Goal: Check status: Check status

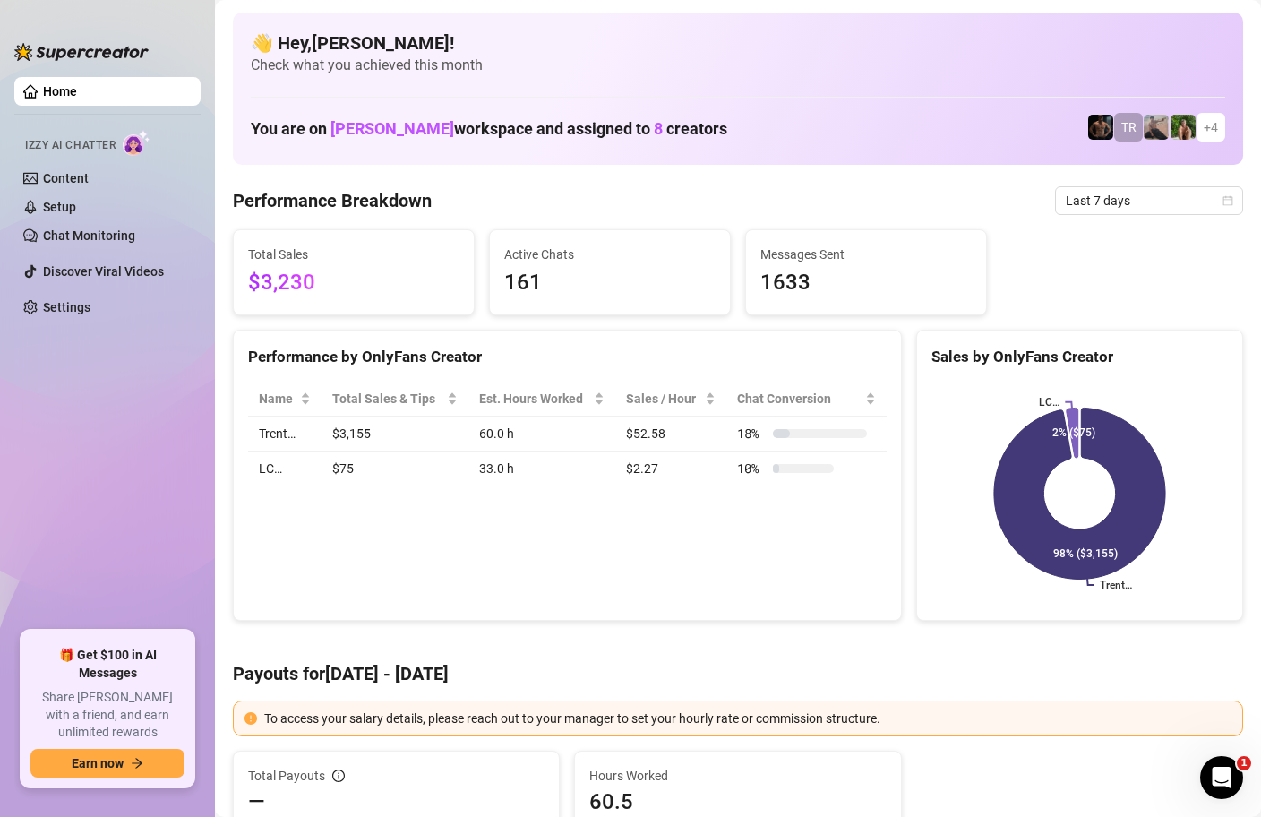
click at [768, 45] on h4 "👋 Hey, Charmaine javillonar !" at bounding box center [738, 42] width 975 height 25
click at [1176, 195] on span "Last 7 days" at bounding box center [1149, 200] width 167 height 27
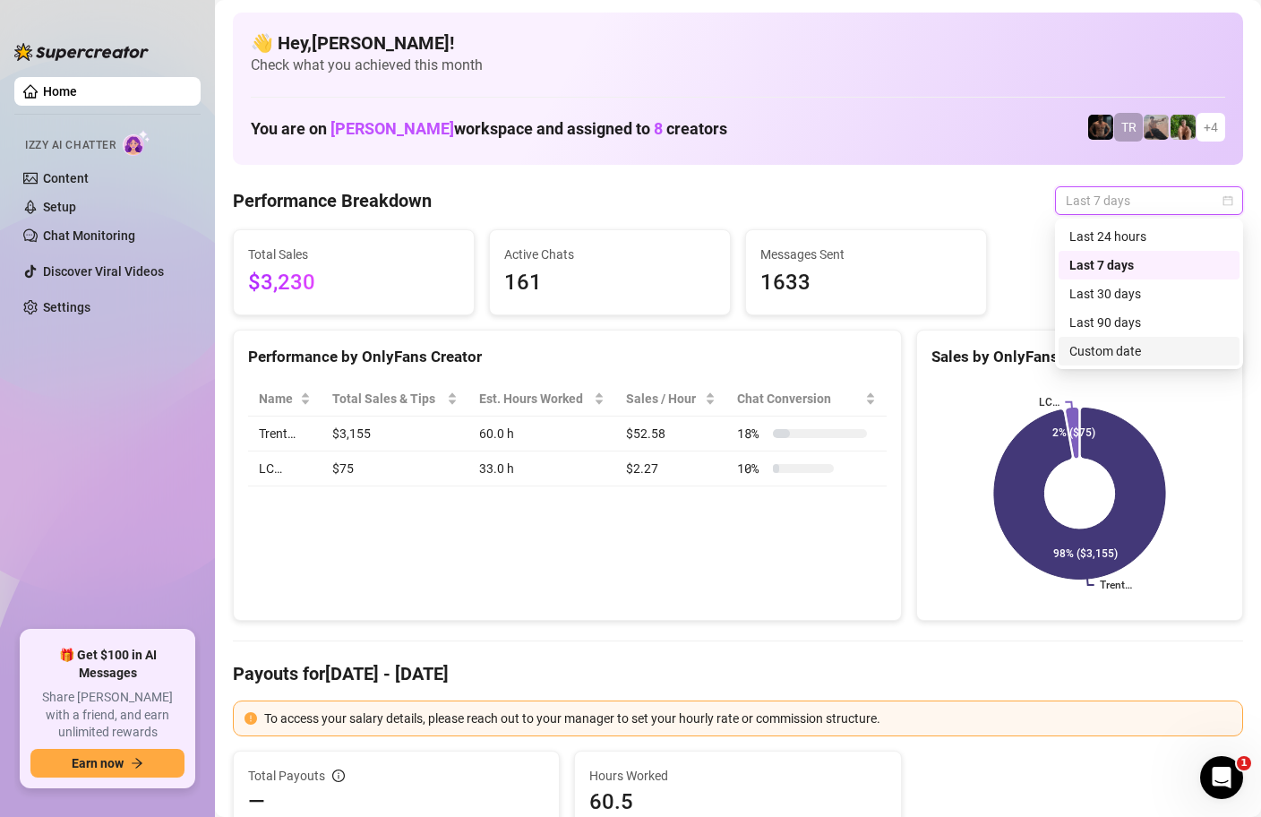
click at [1116, 348] on div "Custom date" at bounding box center [1149, 351] width 159 height 20
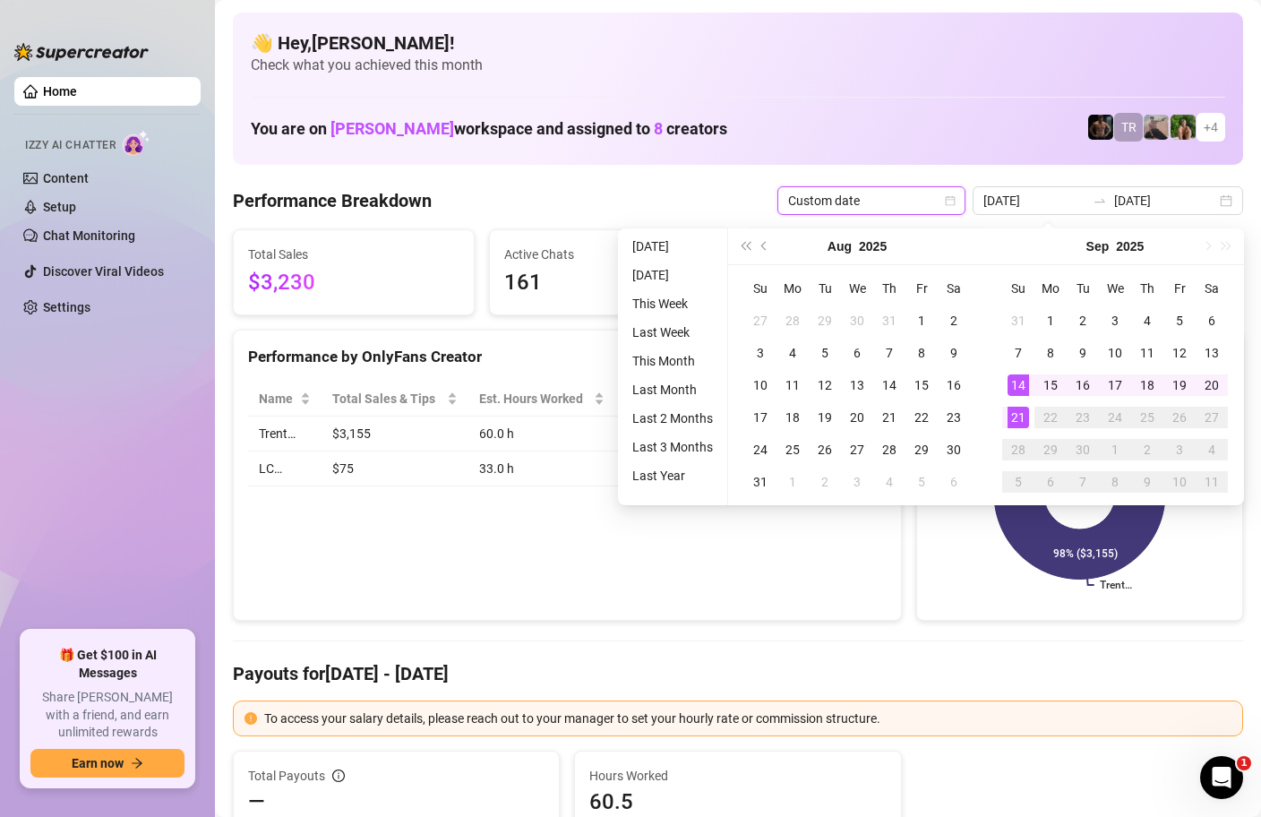
type input "[DATE]"
click at [1020, 414] on div "21" at bounding box center [1019, 418] width 22 height 22
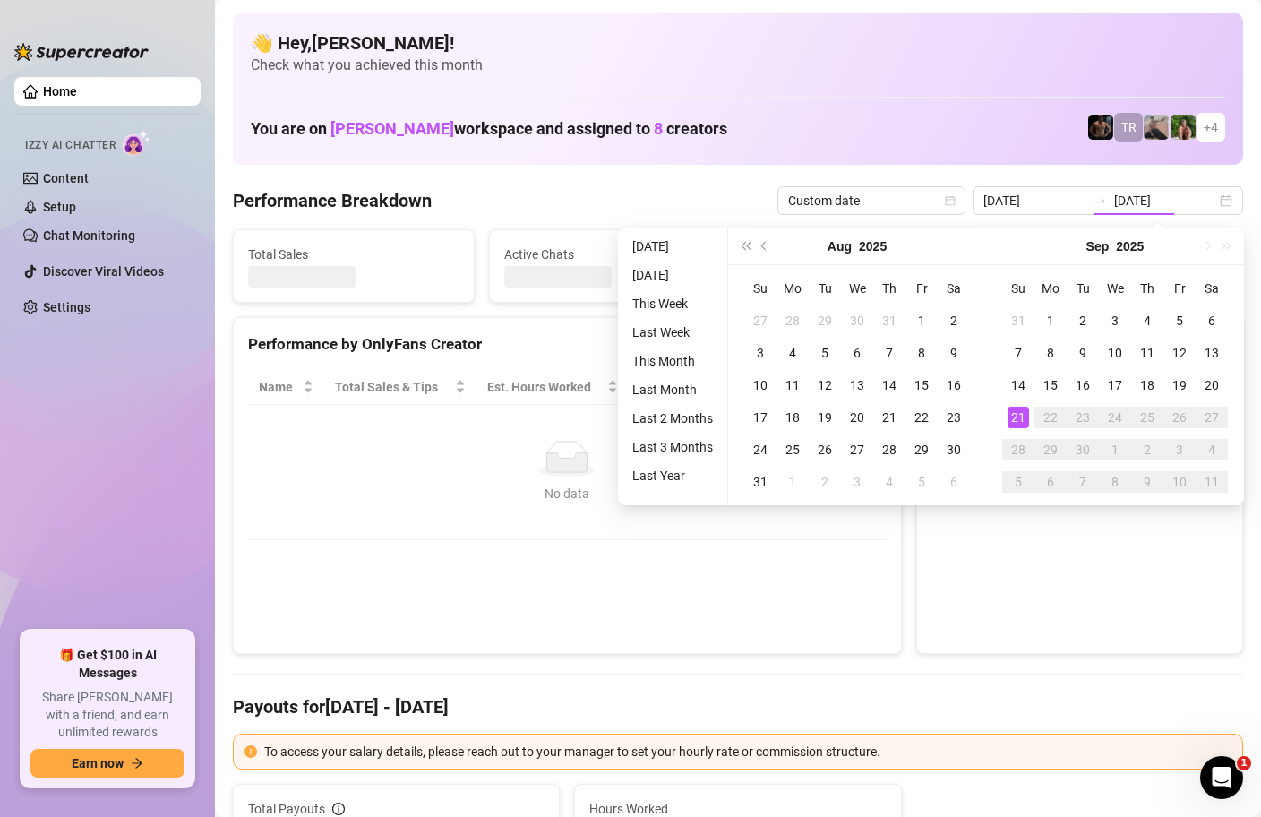
type input "[DATE]"
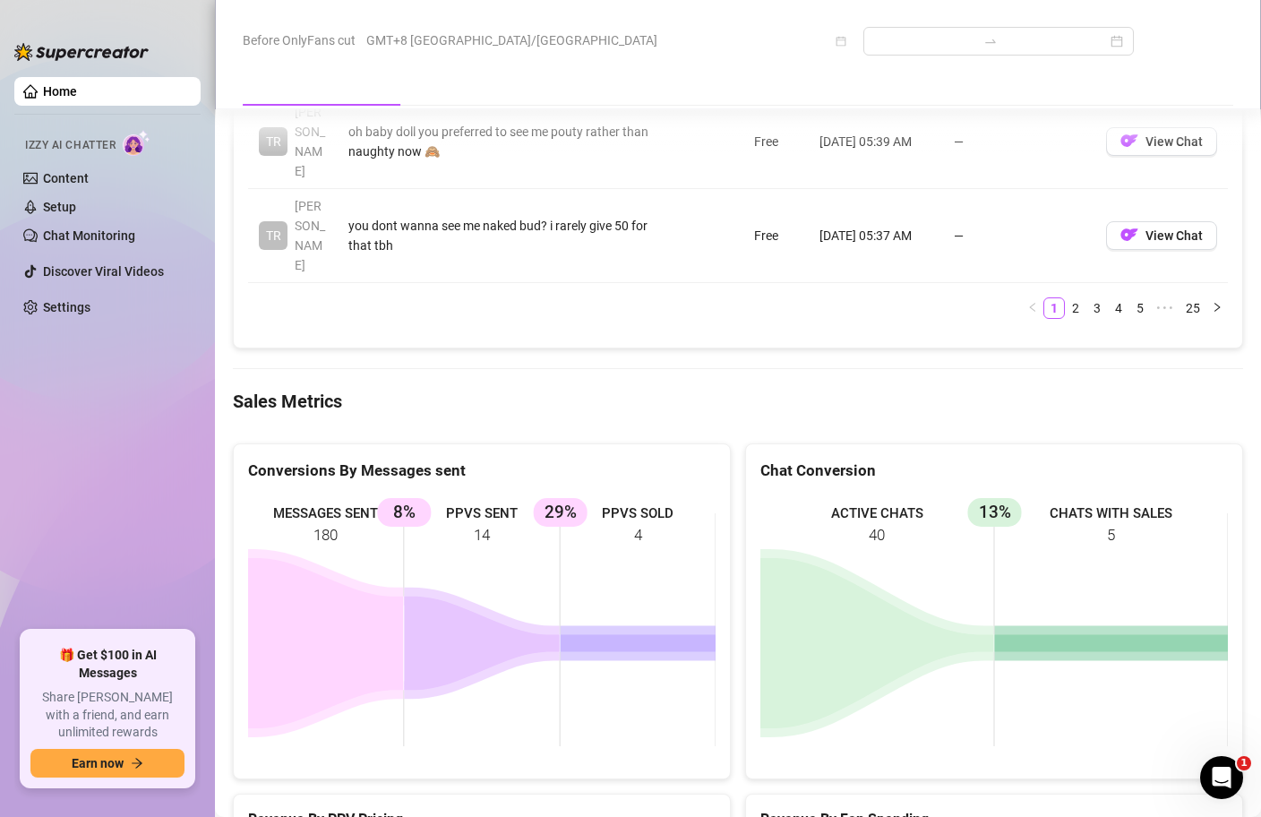
scroll to position [2410, 0]
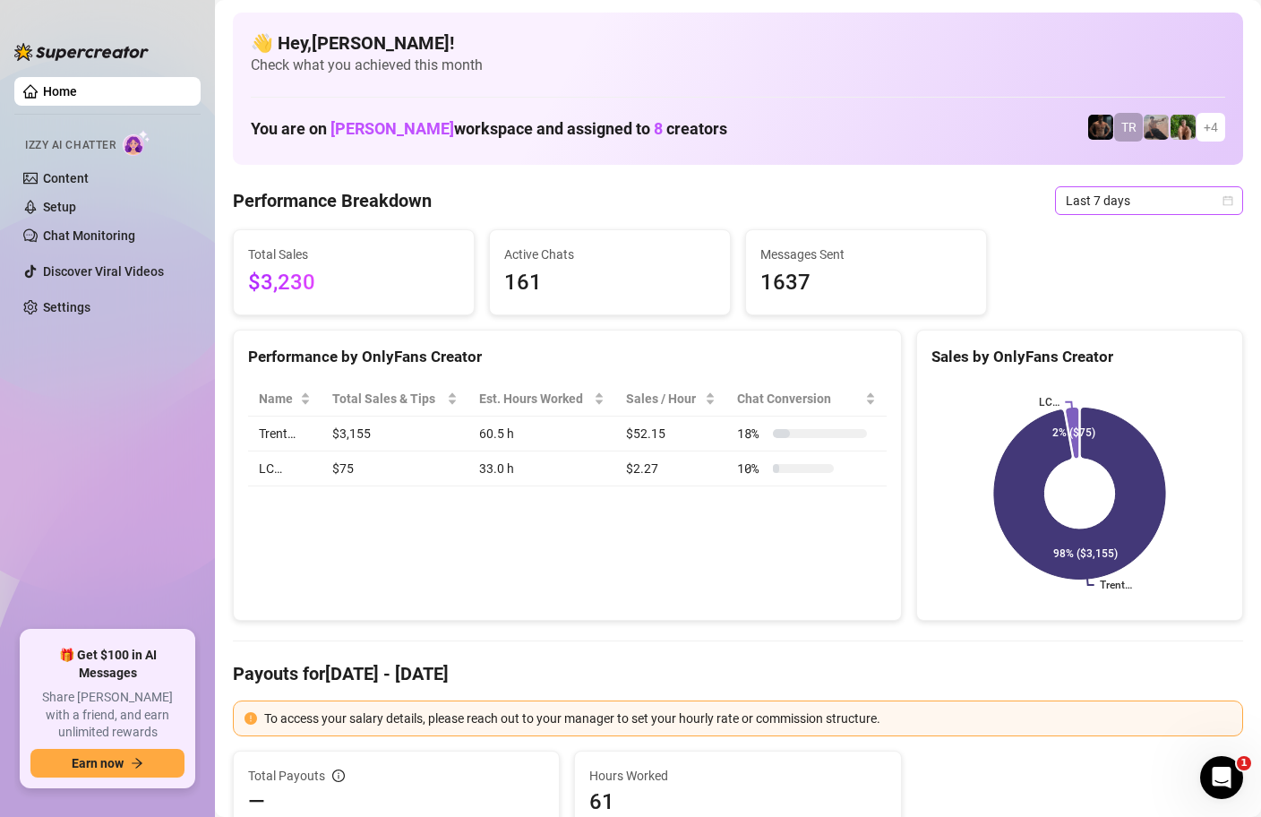
click at [1205, 204] on span "Last 7 days" at bounding box center [1149, 200] width 167 height 27
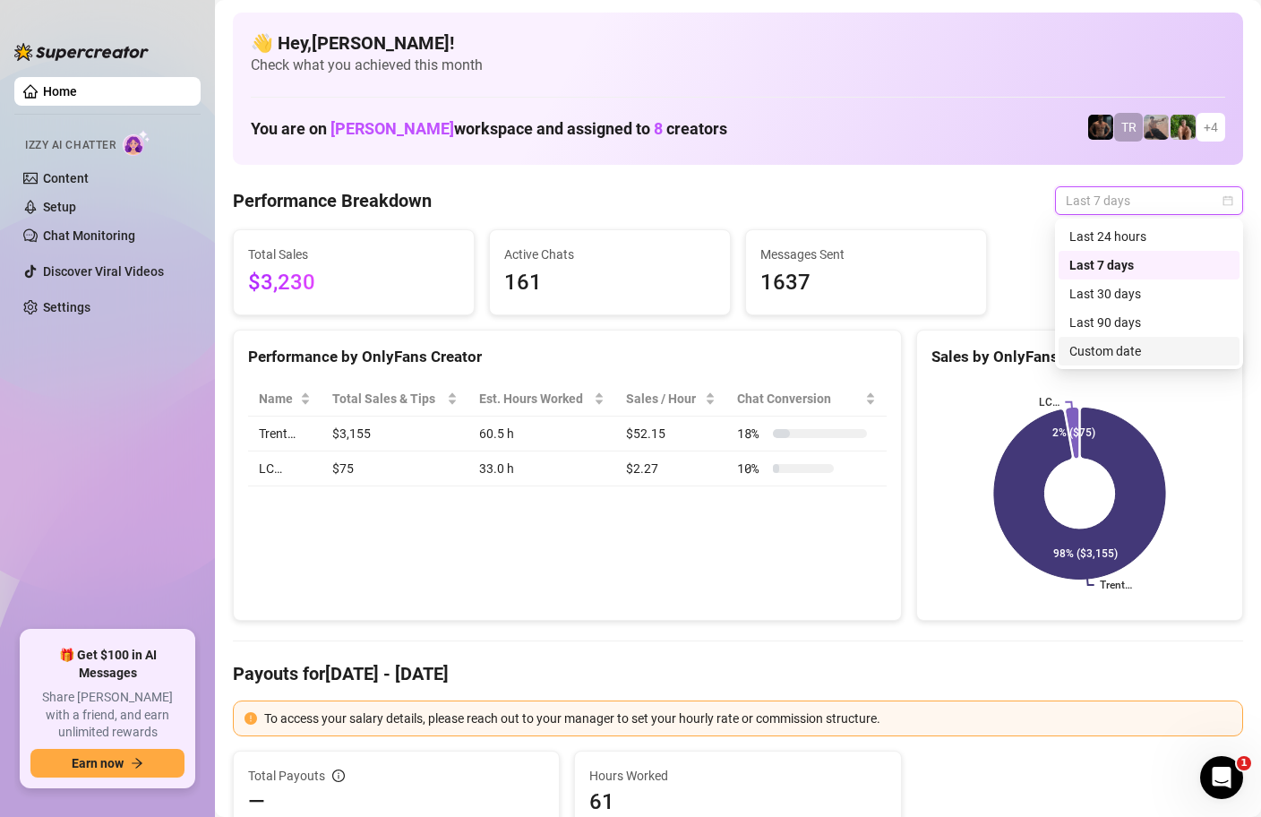
click at [1107, 351] on div "Custom date" at bounding box center [1149, 351] width 159 height 20
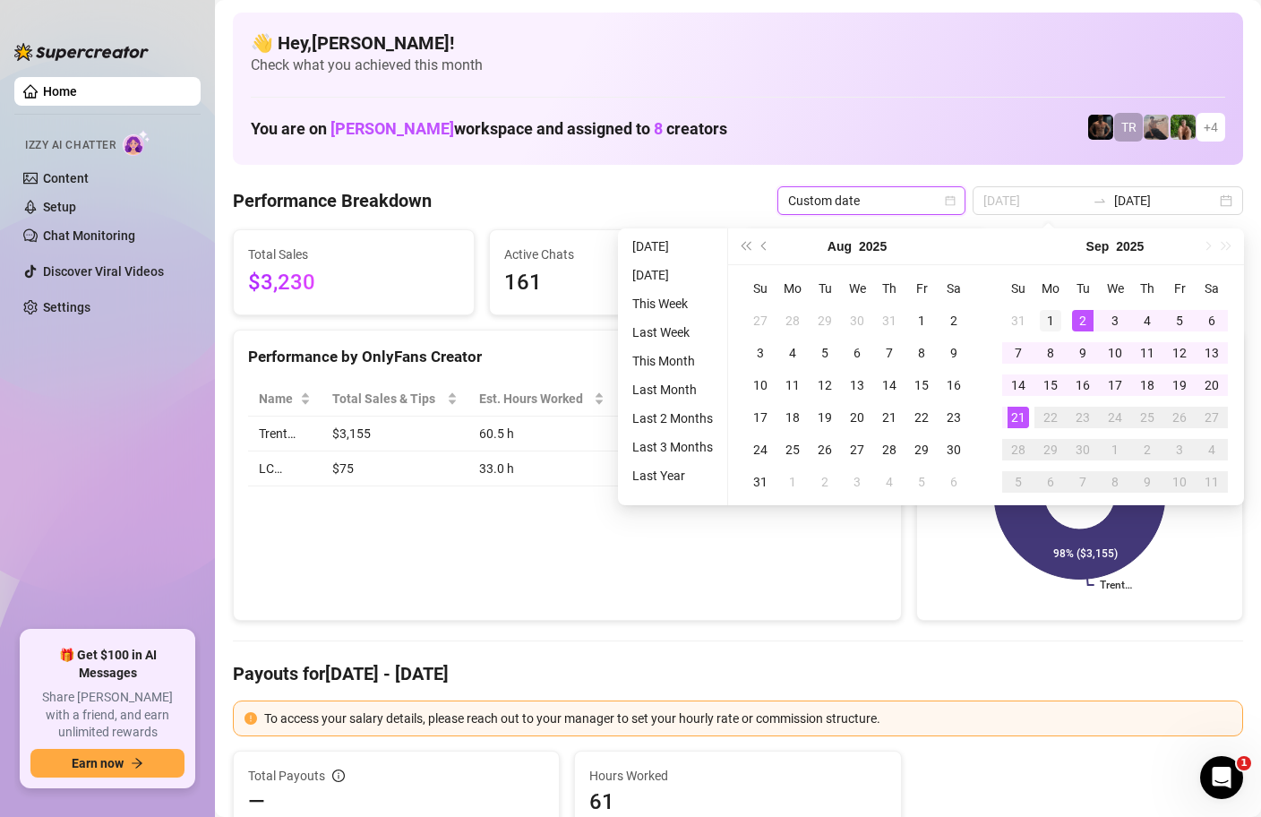
type input "[DATE]"
click at [1059, 317] on div "1" at bounding box center [1051, 321] width 22 height 22
type input "[DATE]"
click at [1014, 414] on div "21" at bounding box center [1019, 418] width 22 height 22
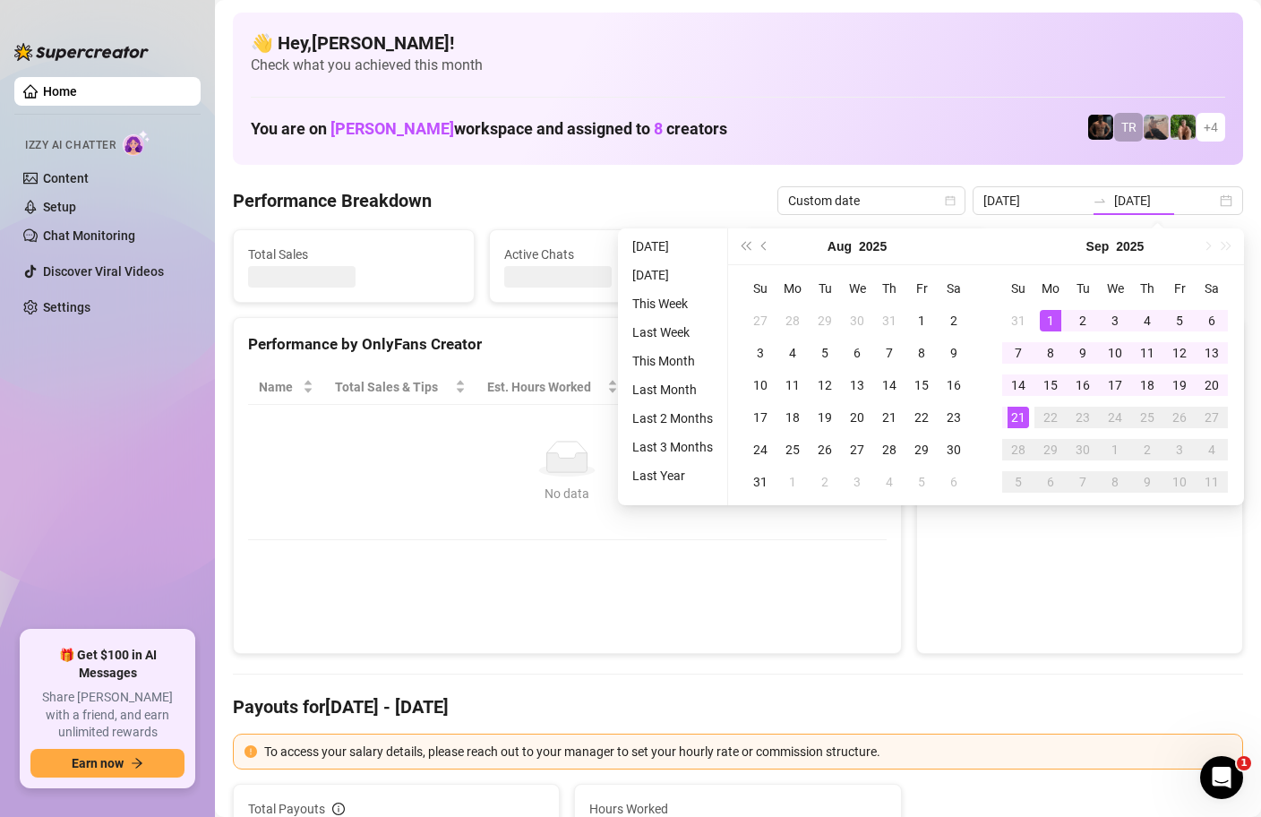
type input "[DATE]"
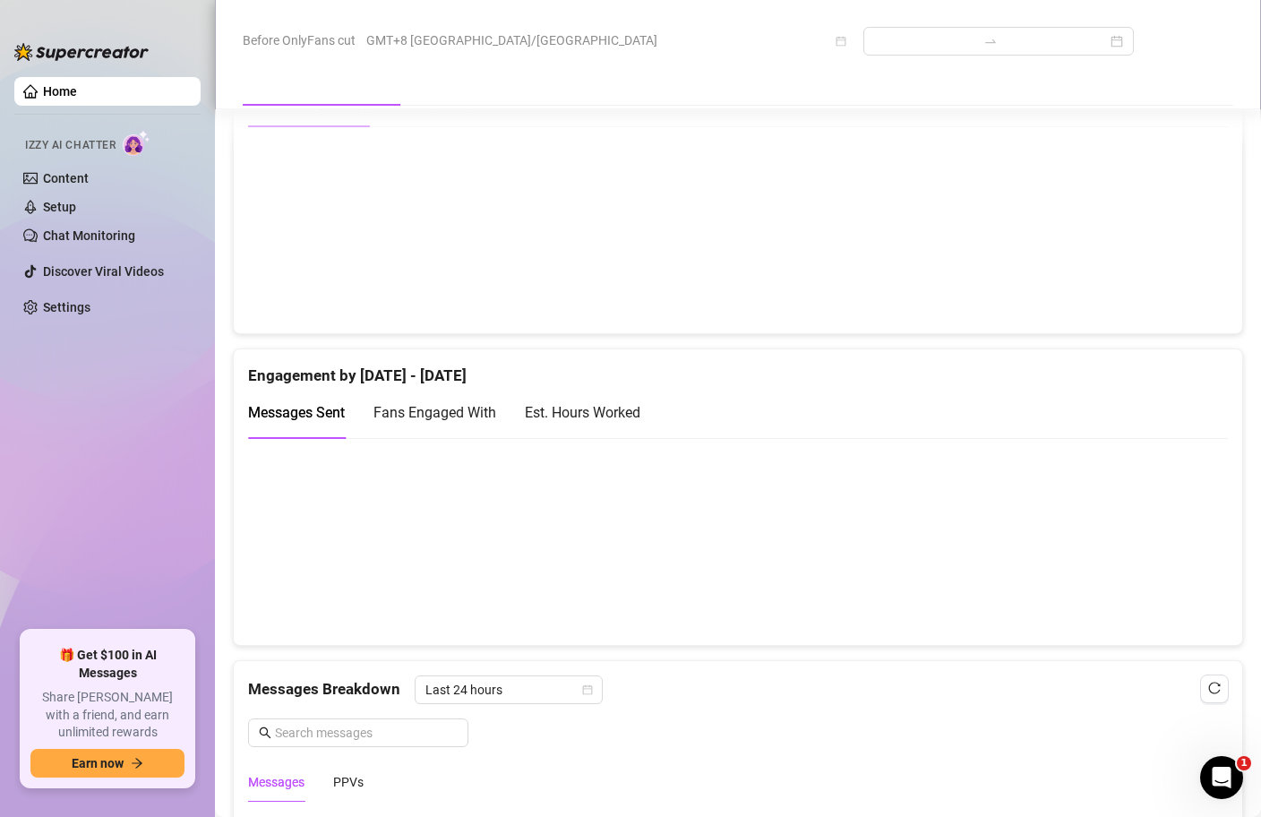
scroll to position [1183, 0]
